Goal: Information Seeking & Learning: Understand process/instructions

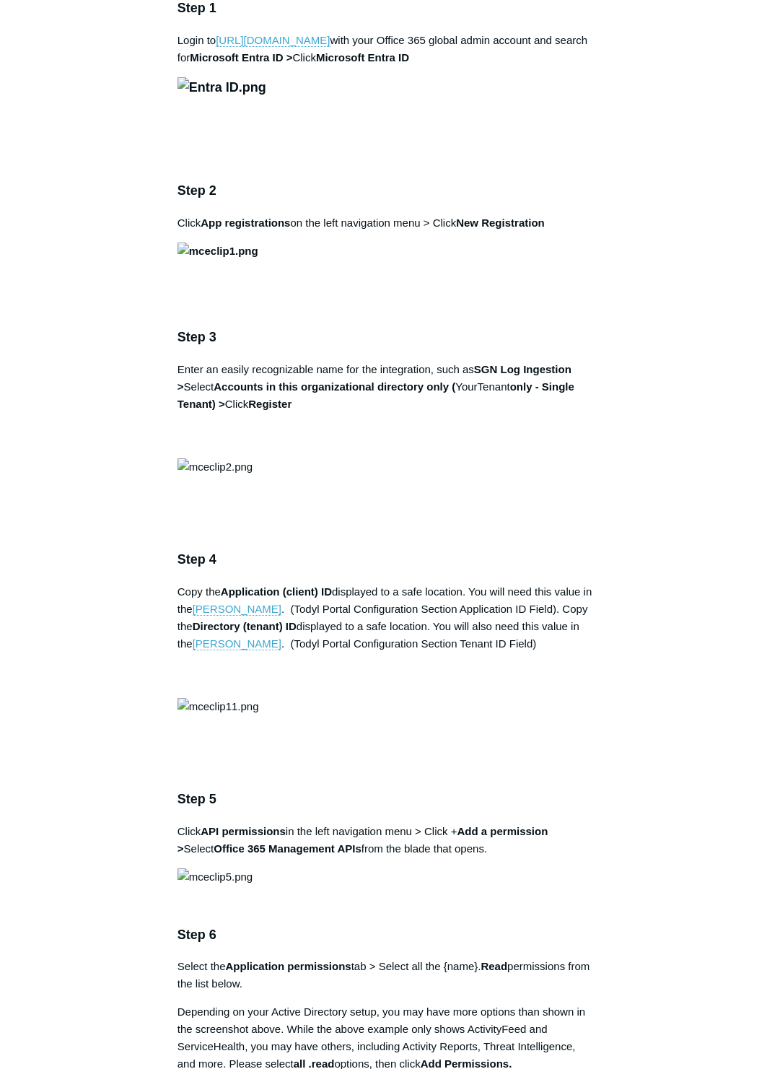
scroll to position [1155, 0]
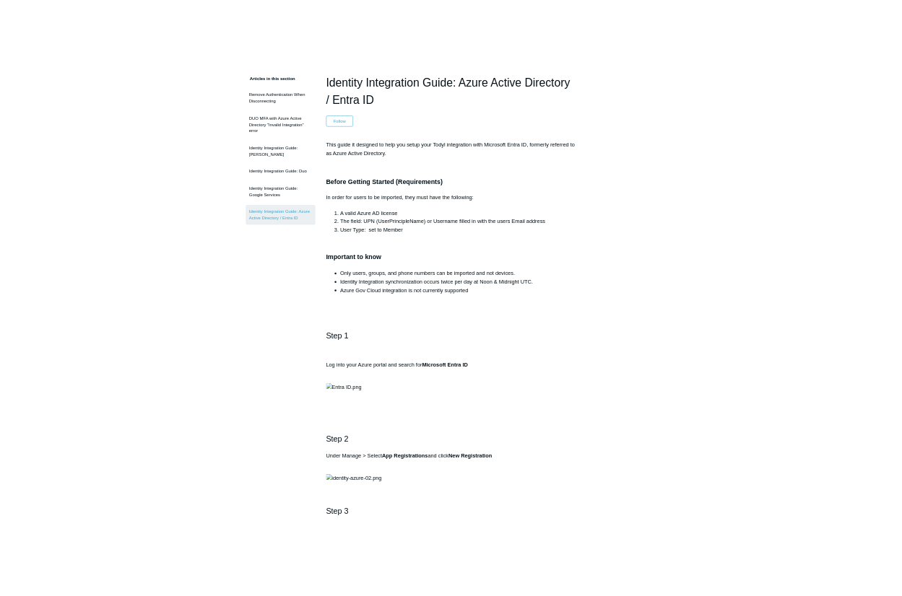
scroll to position [289, 0]
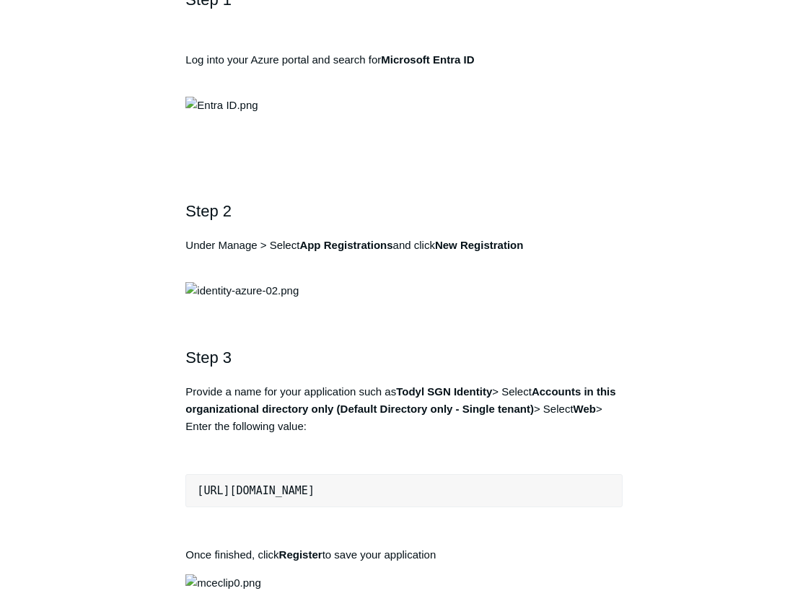
scroll to position [794, 0]
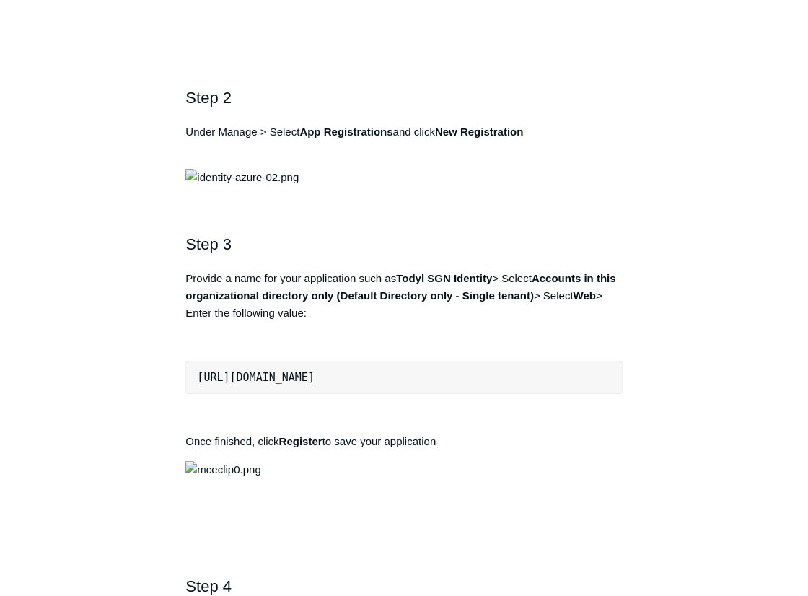
click at [264, 46] on p at bounding box center [404, 37] width 437 height 17
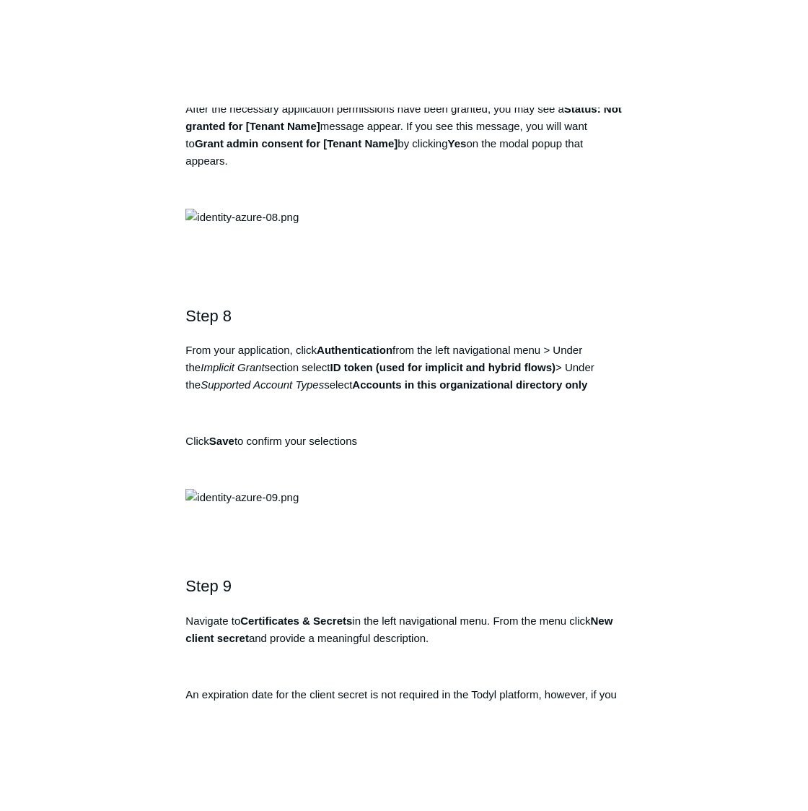
scroll to position [2382, 0]
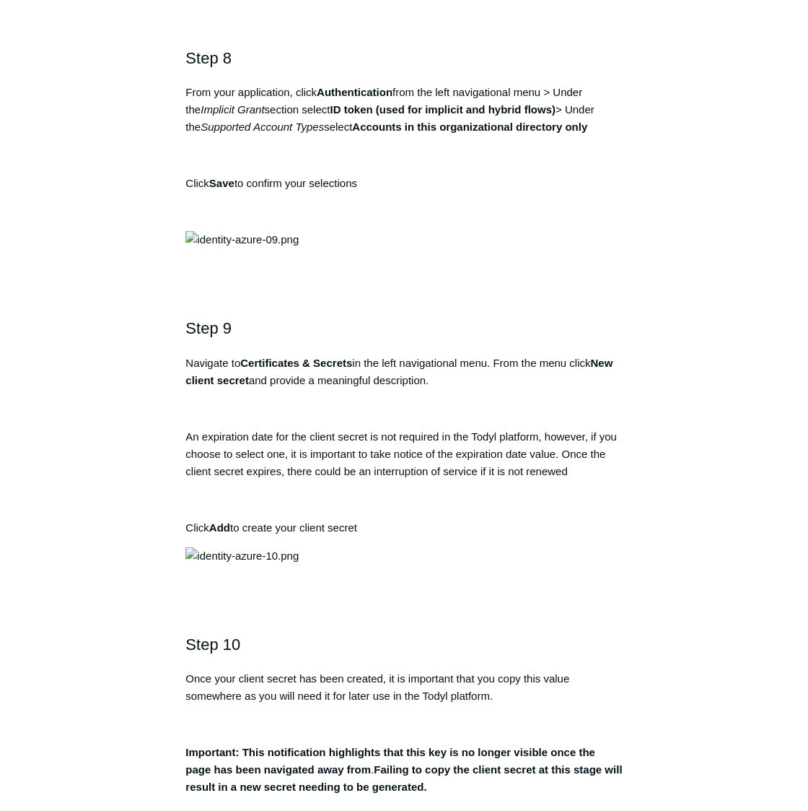
drag, startPoint x: 0, startPoint y: 181, endPoint x: 176, endPoint y: 180, distance: 176.1
click at [176, 180] on div "Todyl Support Center Integration Guides Identity Integrations Articles in this …" at bounding box center [404, 605] width 808 height 5843
click at [701, 342] on div "Articles in this section Remove Authentication When Disconnecting DUO MFA with …" at bounding box center [404, 638] width 728 height 5779
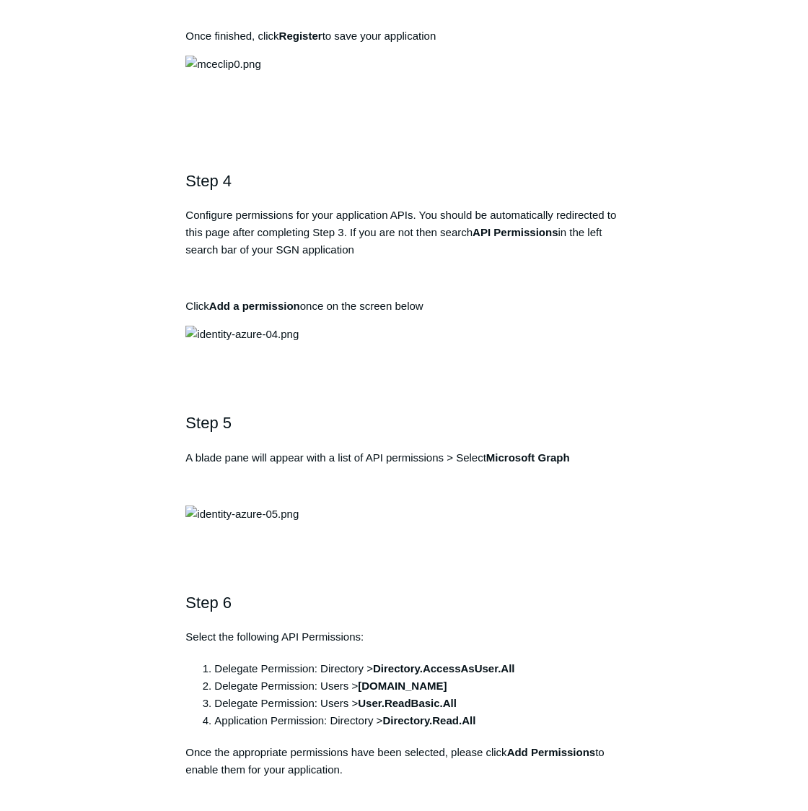
scroll to position [1227, 0]
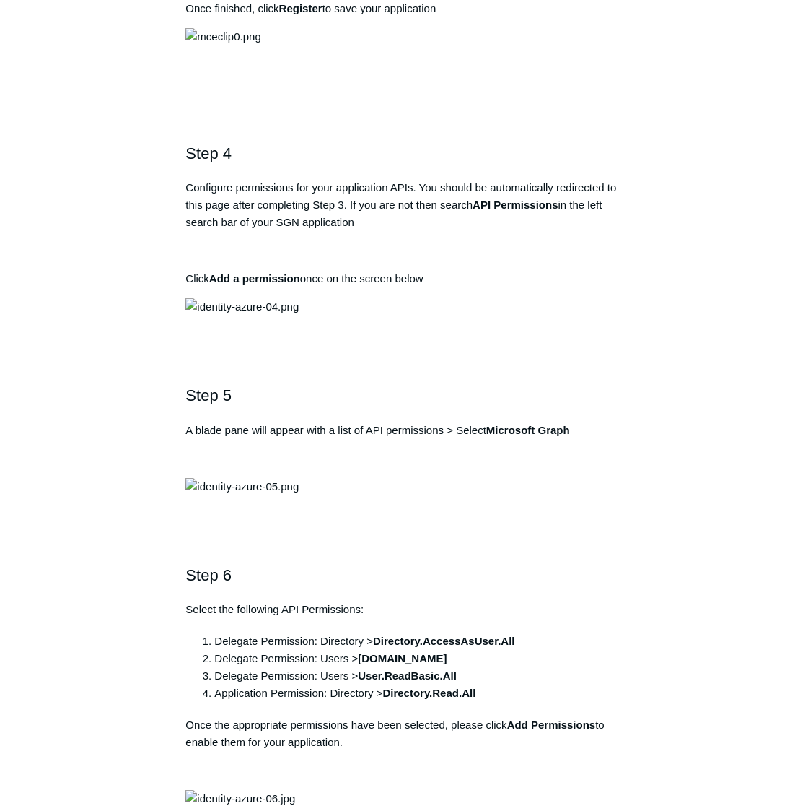
drag, startPoint x: 403, startPoint y: 246, endPoint x: 498, endPoint y: 242, distance: 95.4
drag, startPoint x: 398, startPoint y: 245, endPoint x: 495, endPoint y: 243, distance: 96.8
copy strong "Todyl SGN Identity"
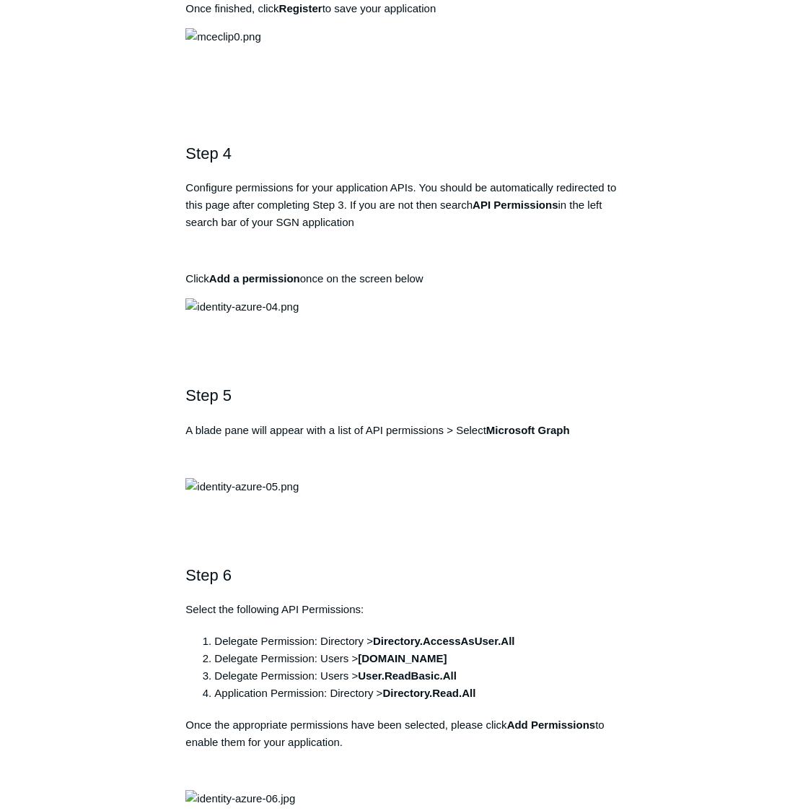
drag, startPoint x: 459, startPoint y: 359, endPoint x: 168, endPoint y: 353, distance: 291.0
copy pre "https://auth.todyl.com/v1/login/callback"
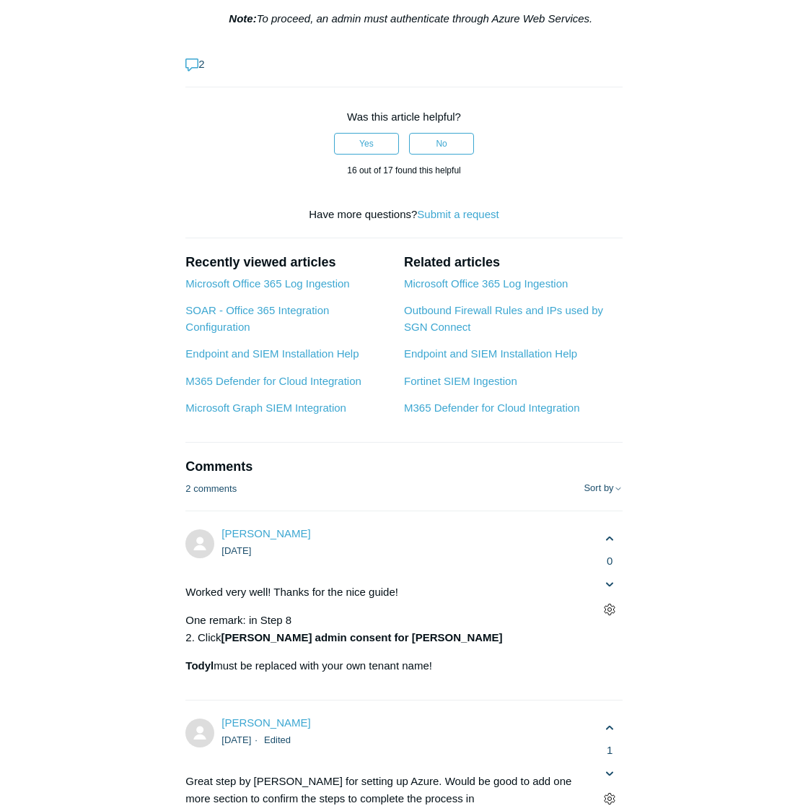
scroll to position [4909, 0]
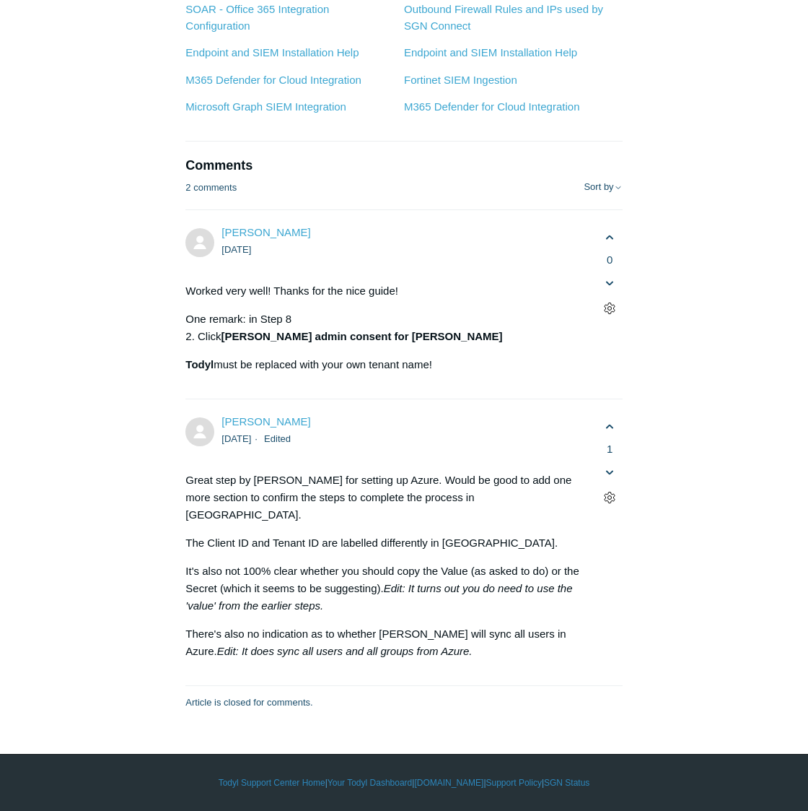
scroll to position [7435, 0]
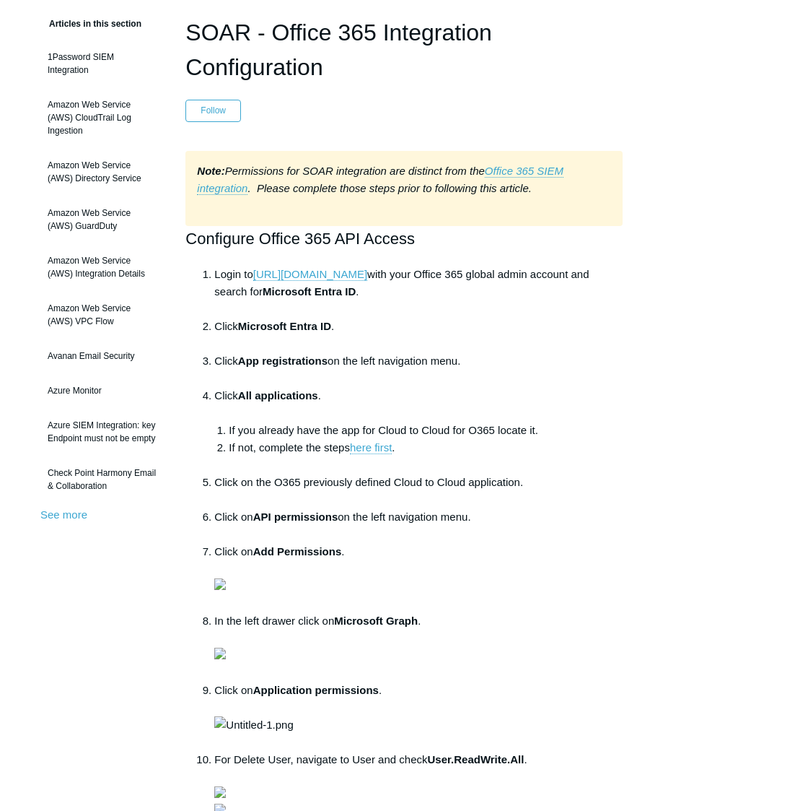
scroll to position [72, 0]
